Goal: Task Accomplishment & Management: Use online tool/utility

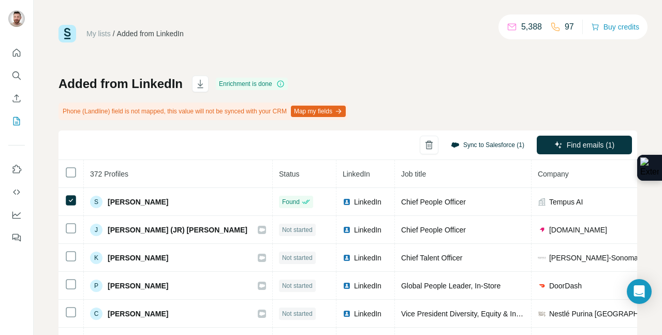
click at [477, 145] on button "Sync to Salesforce (1)" at bounding box center [487, 145] width 88 height 16
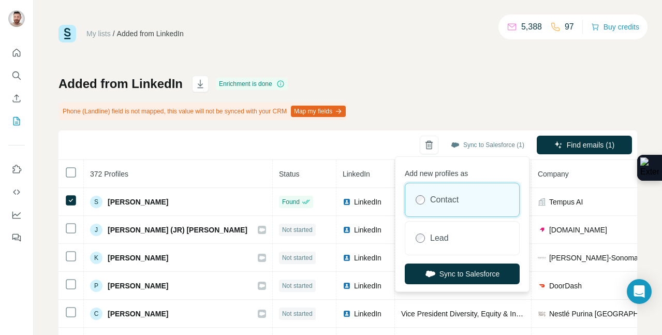
click at [430, 205] on label "Contact" at bounding box center [444, 199] width 28 height 12
click at [456, 276] on button "Sync to Salesforce" at bounding box center [461, 273] width 115 height 21
